Goal: Navigation & Orientation: Go to known website

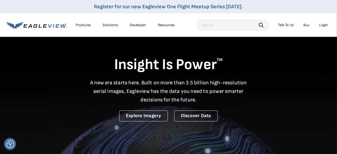
click at [322, 27] on li "Login" at bounding box center [323, 25] width 14 height 8
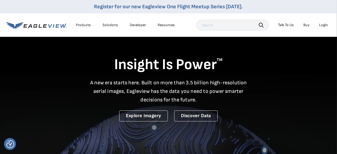
click at [323, 24] on div "Login" at bounding box center [323, 25] width 9 height 5
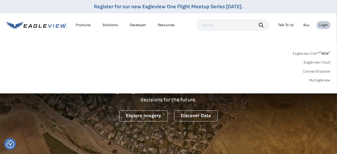
click at [314, 51] on link "Eagleview One™ * NEW *" at bounding box center [311, 53] width 38 height 6
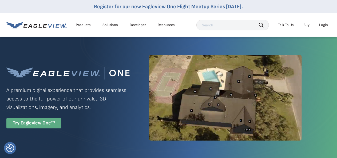
click at [31, 126] on div "Try Eagleview One™" at bounding box center [33, 123] width 55 height 10
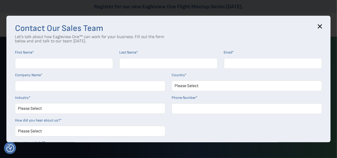
click at [322, 27] on icon at bounding box center [319, 26] width 3 height 3
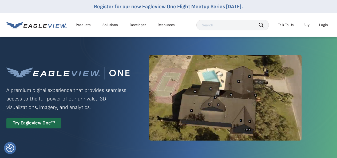
click at [322, 25] on div "Login" at bounding box center [323, 25] width 9 height 5
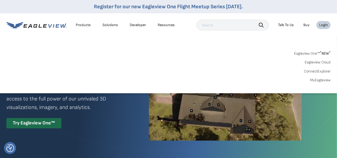
click at [317, 81] on link "MyEagleview" at bounding box center [320, 80] width 21 height 5
